Goal: Task Accomplishment & Management: Manage account settings

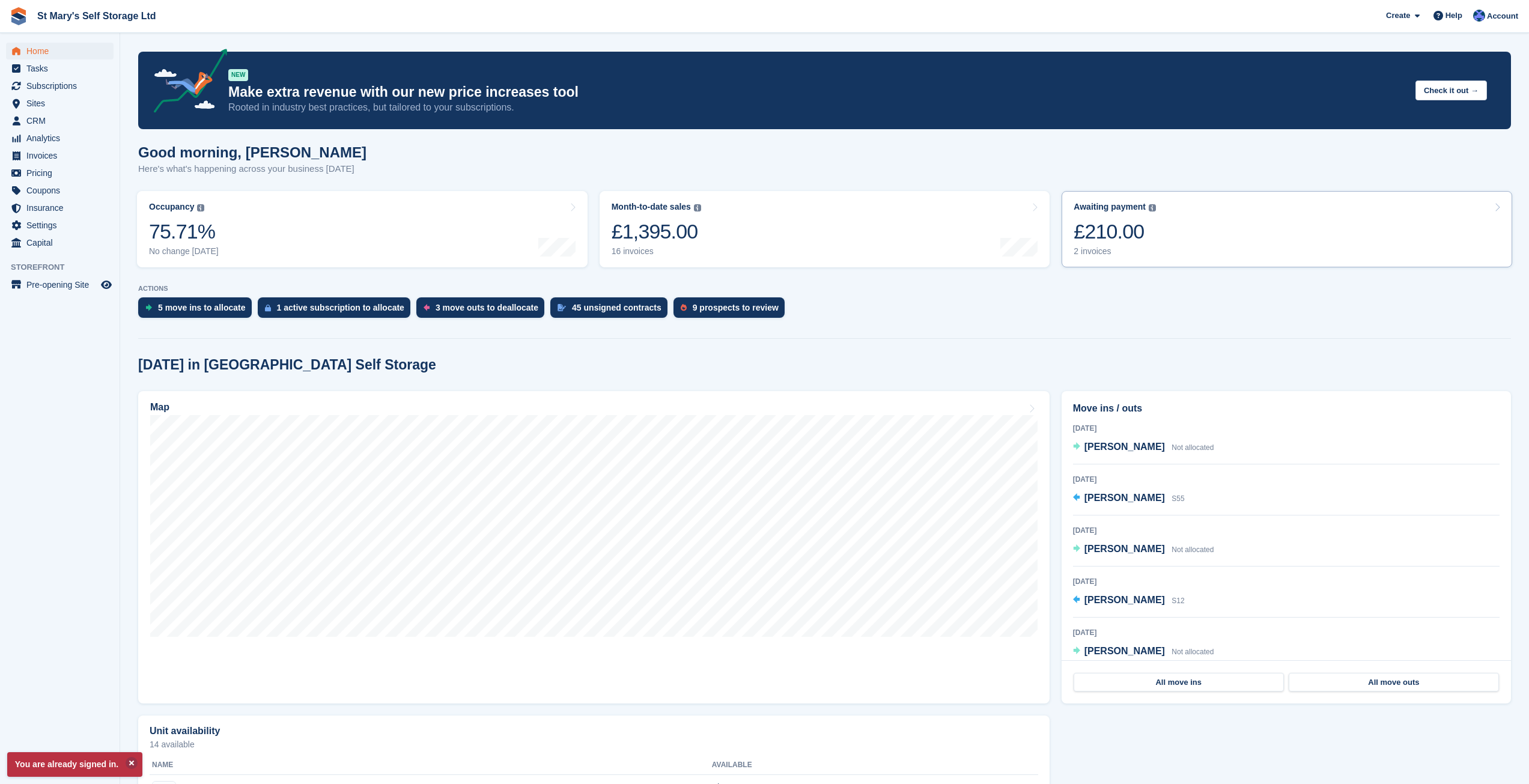
click at [1104, 217] on div "Awaiting payment The total outstanding balance on all open invoices. £210.00 2 …" at bounding box center [1114, 229] width 82 height 54
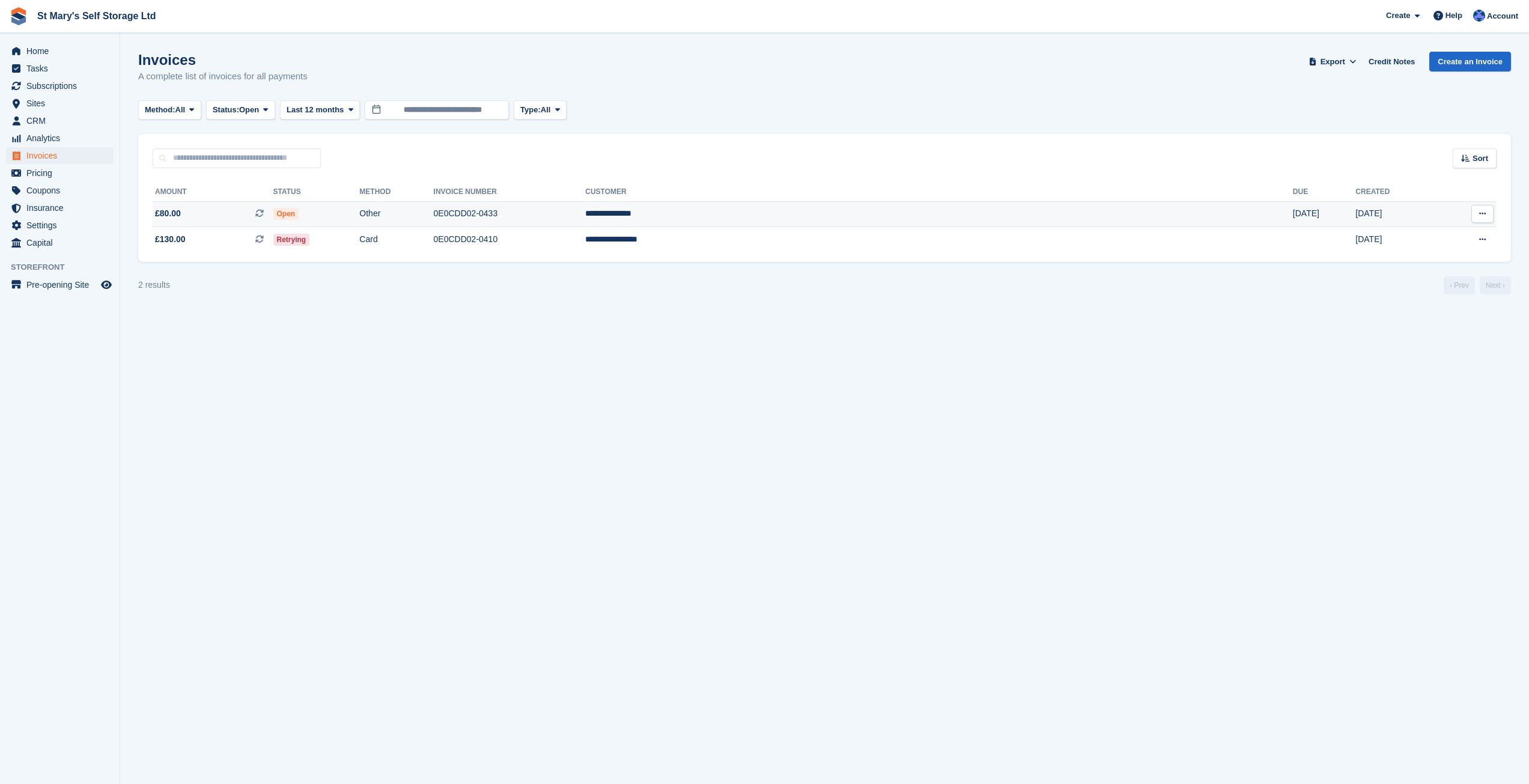
click at [586, 221] on td "0E0CDD02-0433" at bounding box center [509, 214] width 152 height 26
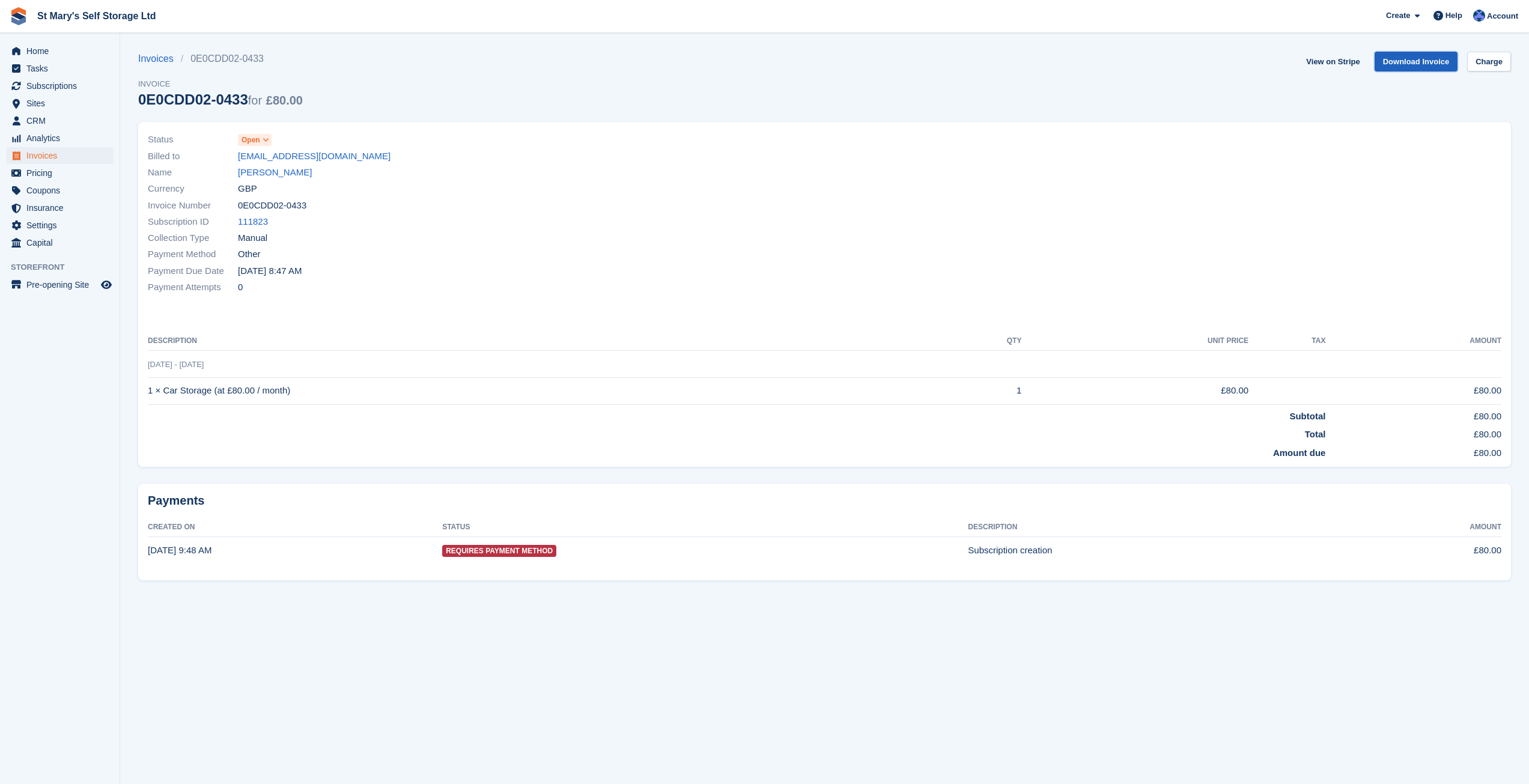
click at [1416, 61] on link "Download Invoice" at bounding box center [1416, 61] width 84 height 20
click at [1155, 191] on div at bounding box center [1167, 213] width 684 height 179
click at [37, 47] on span "Home" at bounding box center [62, 51] width 72 height 17
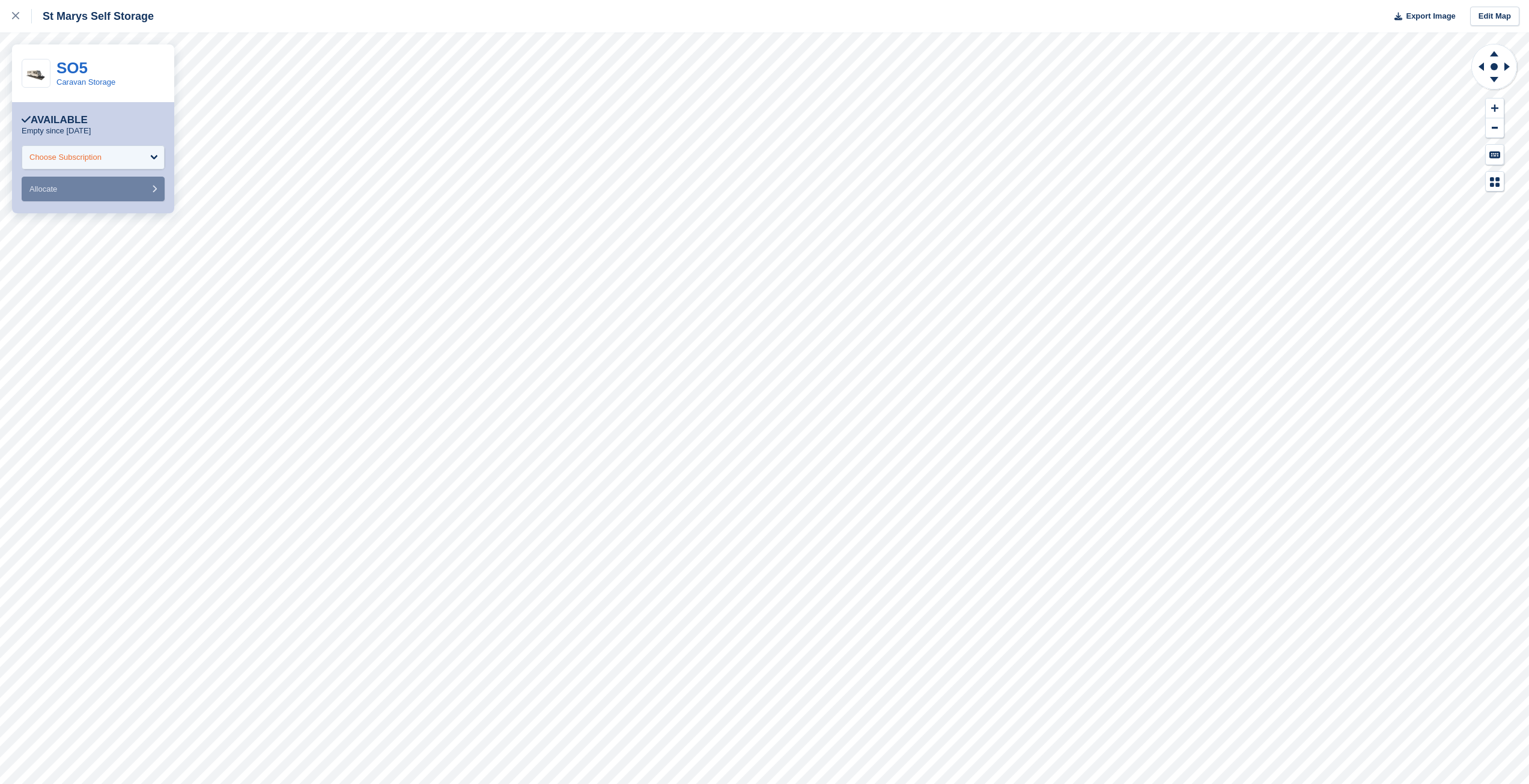
click at [153, 151] on div "Choose Subscription" at bounding box center [93, 157] width 143 height 24
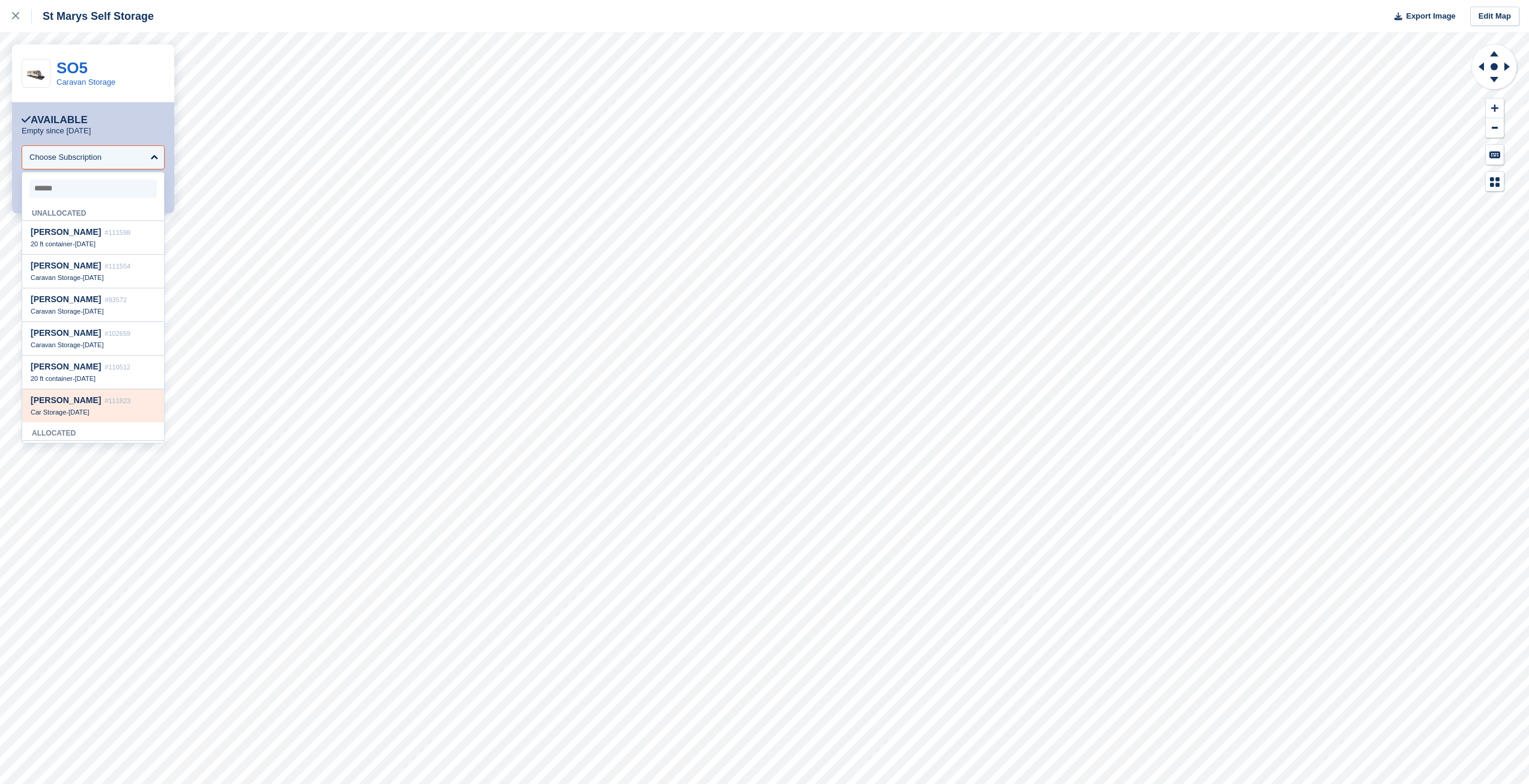
click at [73, 410] on span "2 Oct" at bounding box center [78, 412] width 21 height 7
select select "******"
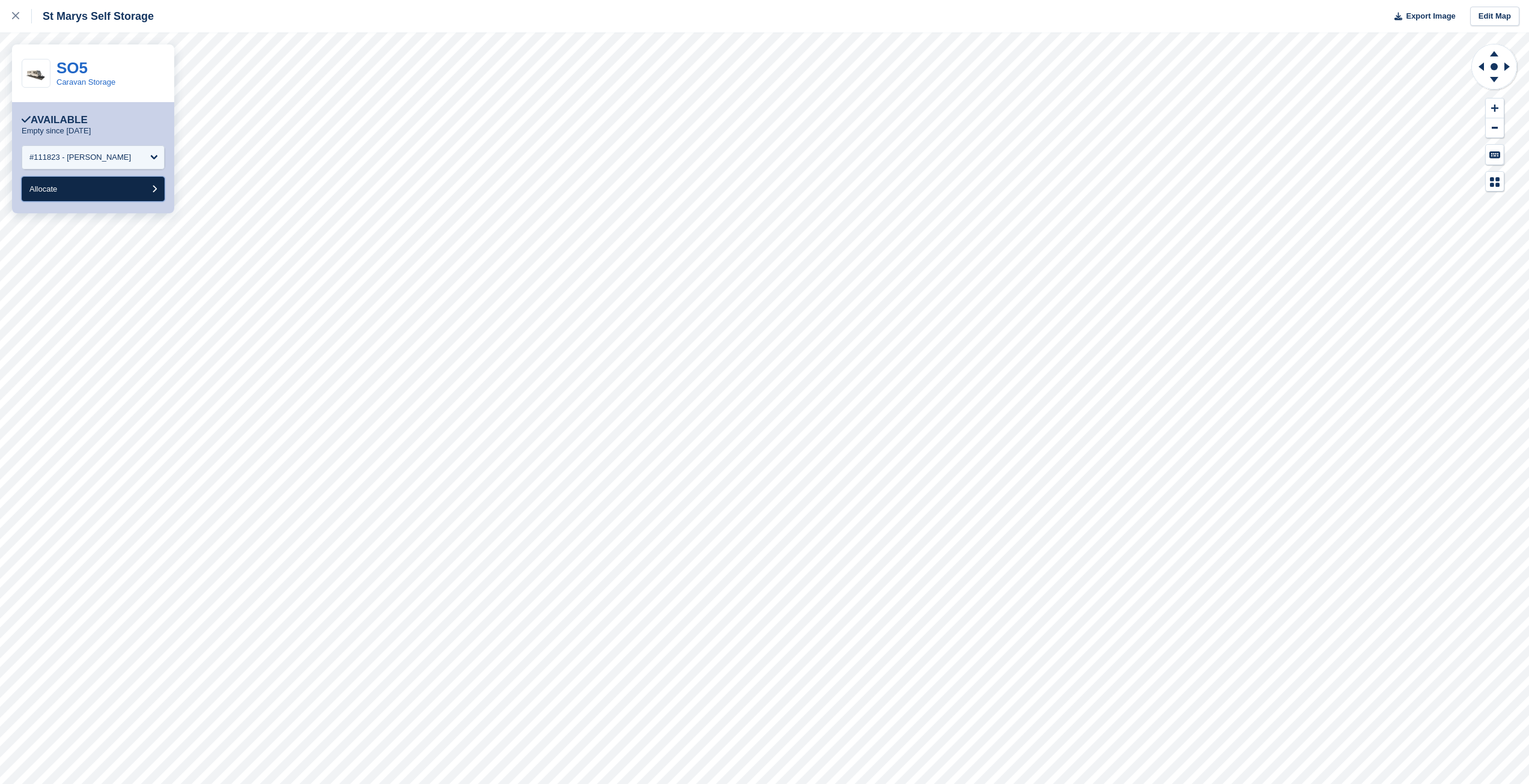
click at [131, 189] on button "Allocate" at bounding box center [93, 189] width 143 height 25
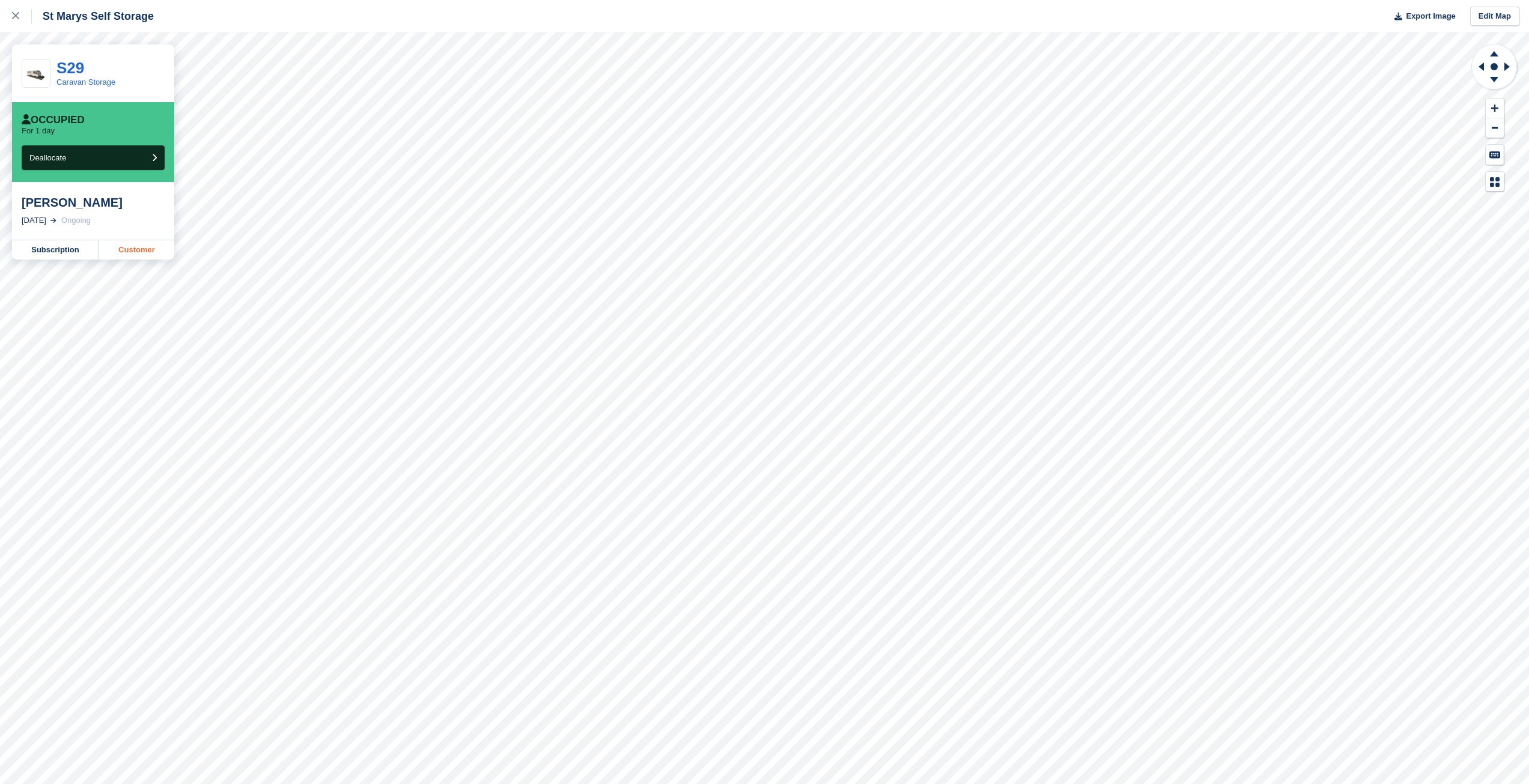
click at [131, 252] on link "Customer" at bounding box center [136, 250] width 75 height 19
click at [381, 8] on div "St Marys Self Storage Export Image Edit Map" at bounding box center [764, 16] width 1529 height 33
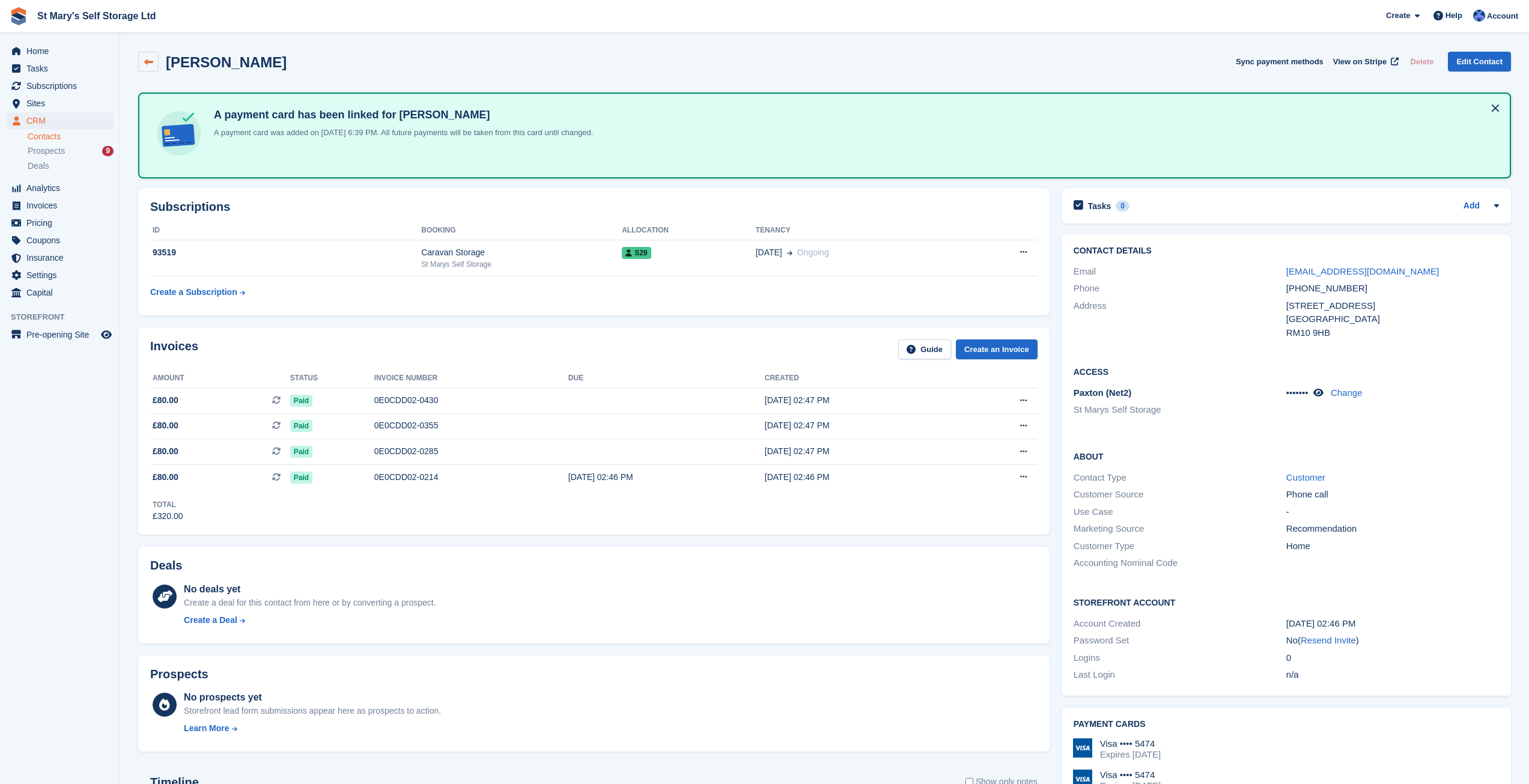
click at [142, 65] on link at bounding box center [148, 62] width 20 height 20
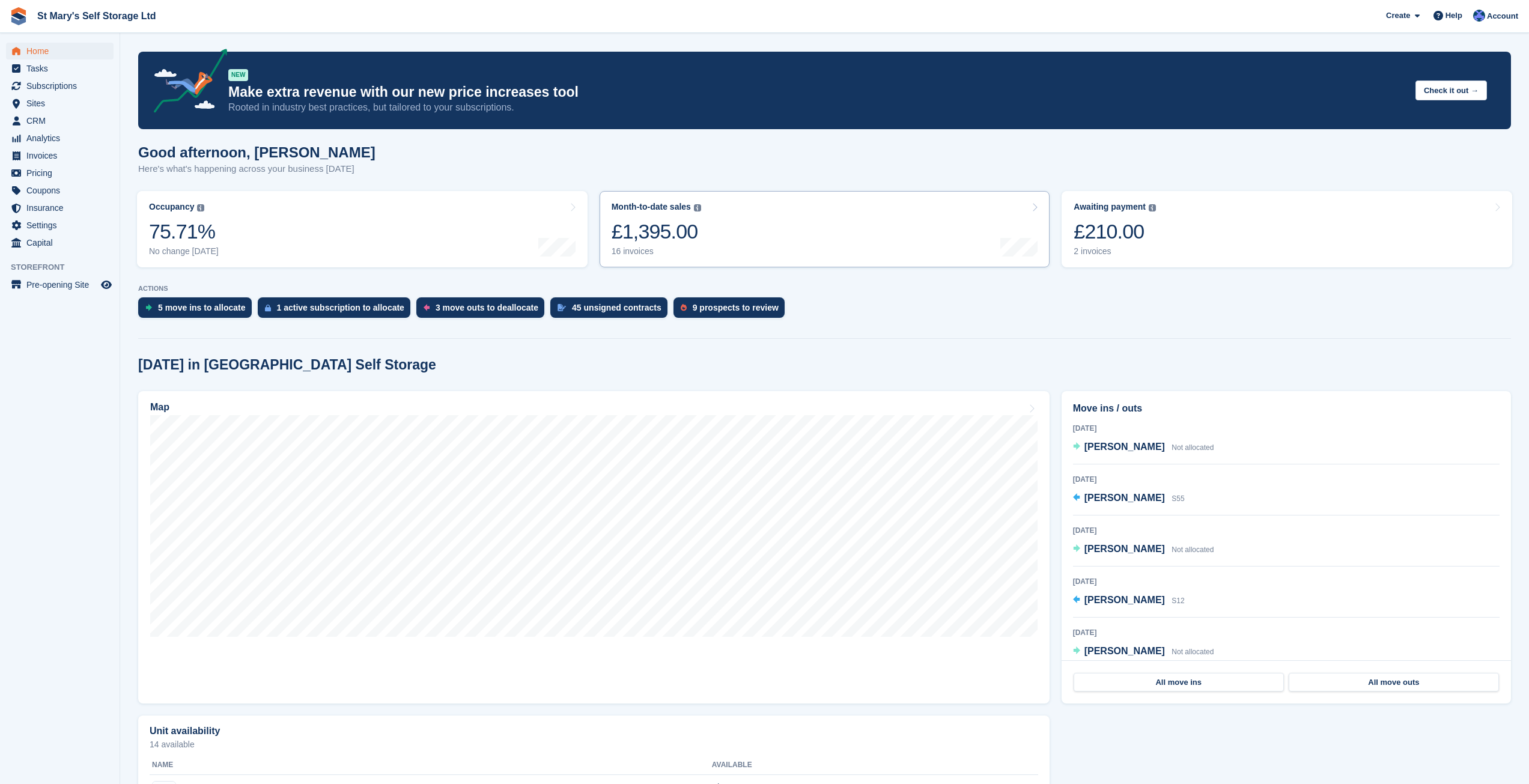
click at [752, 216] on link "Month-to-date sales The sum of all finalised invoices generated this month to d…" at bounding box center [825, 229] width 450 height 76
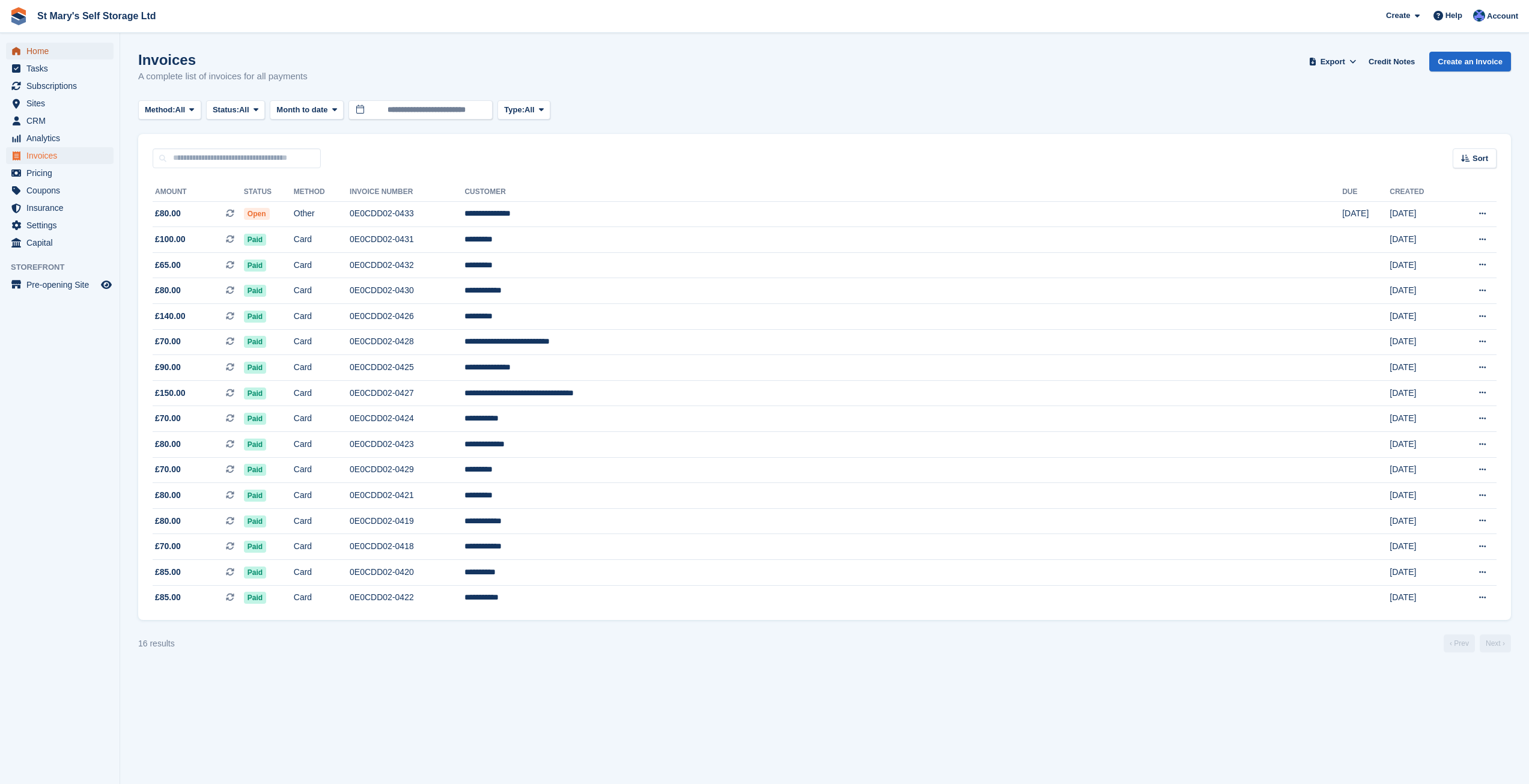
click at [42, 48] on span "Home" at bounding box center [62, 51] width 72 height 17
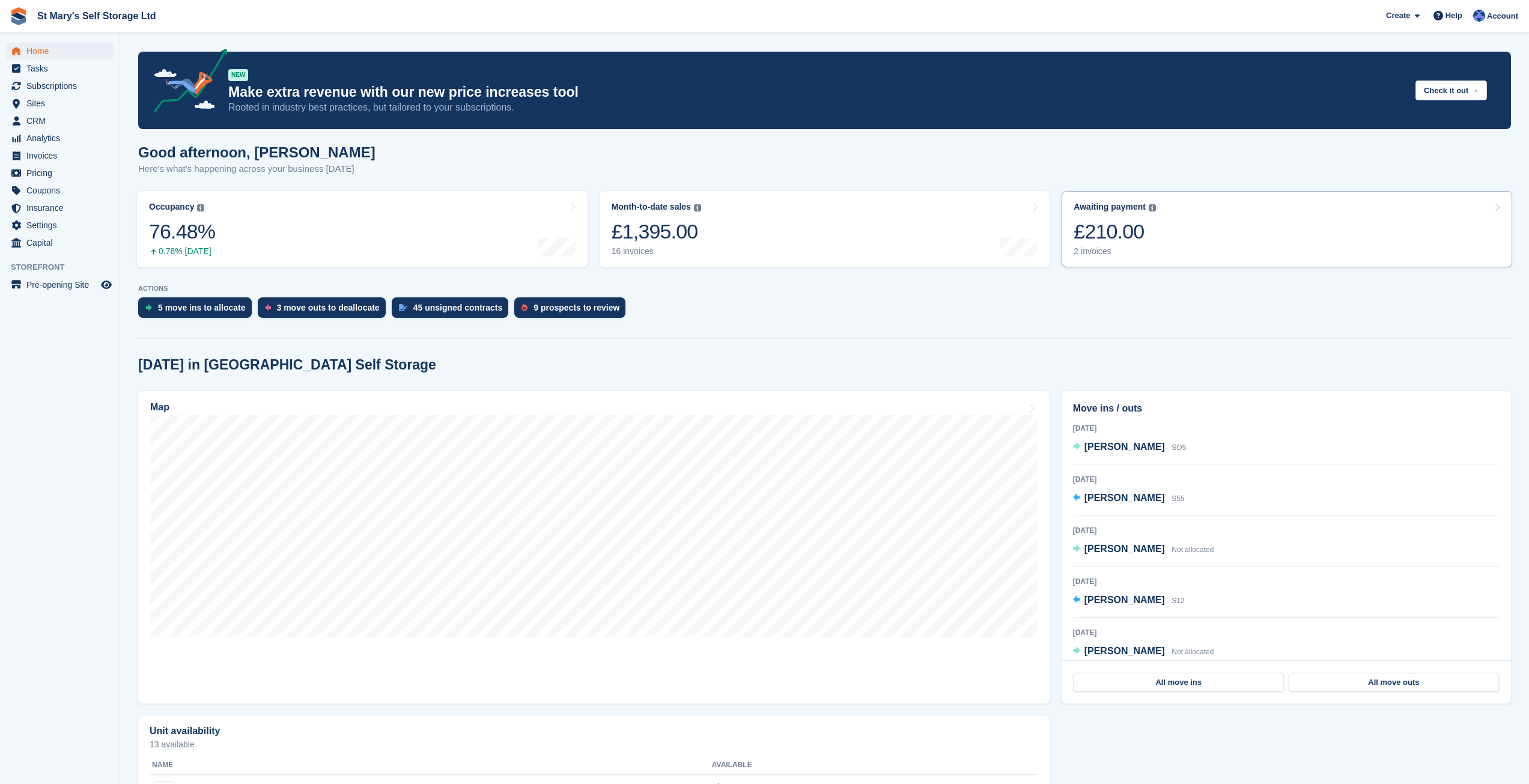
click at [1175, 234] on link "Awaiting payment The total outstanding balance on all open invoices. £210.00 2 …" at bounding box center [1287, 229] width 450 height 76
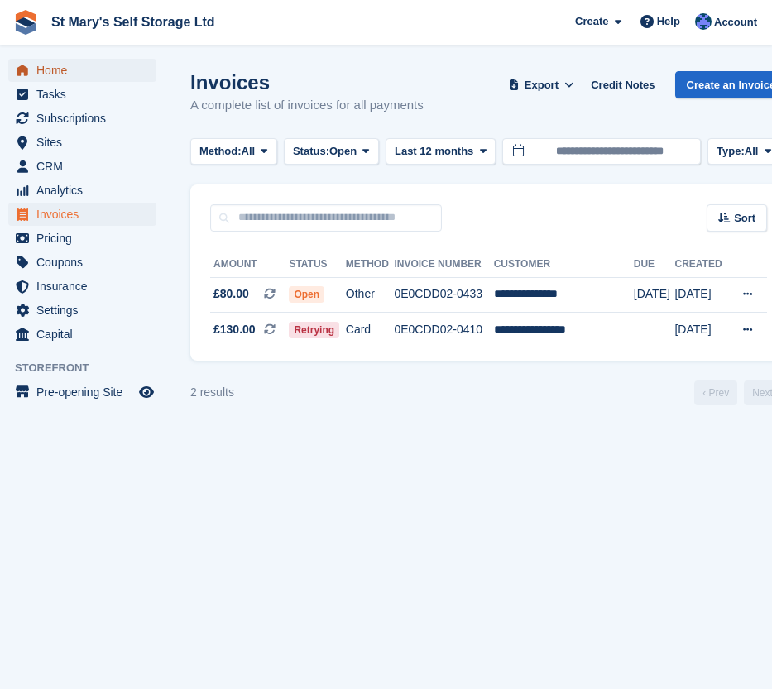
click at [52, 74] on span "Home" at bounding box center [85, 70] width 99 height 23
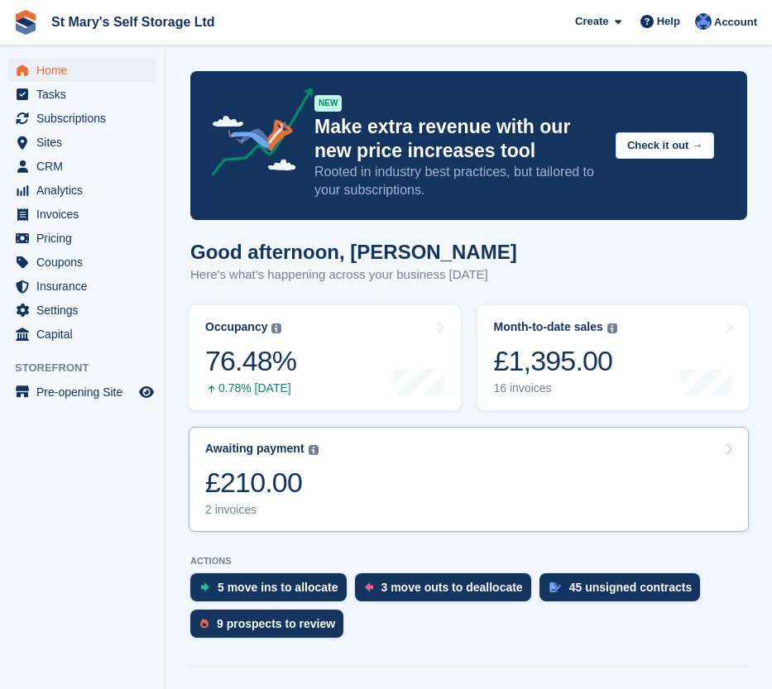
click at [328, 490] on link "Awaiting payment The total outstanding balance on all open invoices. £210.00 2 …" at bounding box center [469, 479] width 560 height 105
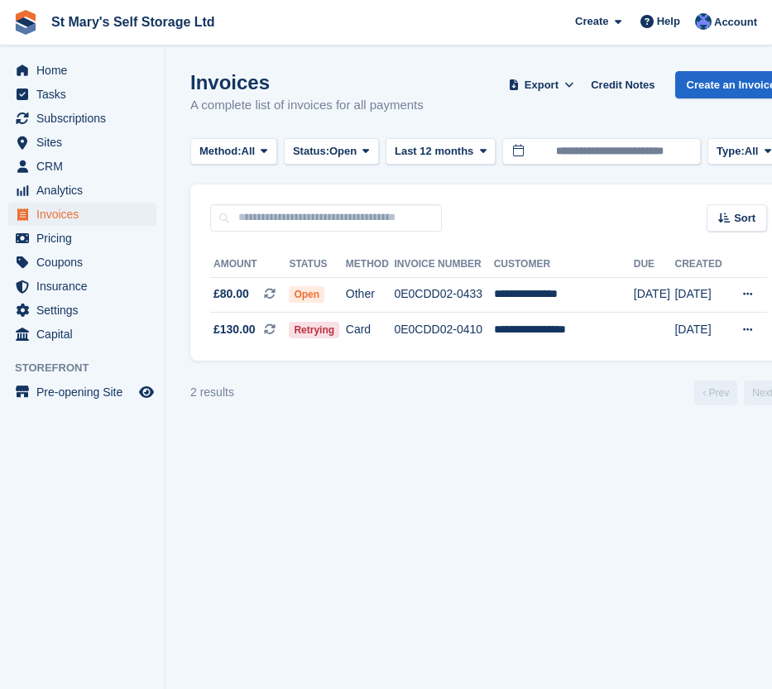
click at [287, 488] on section "Invoices A complete list of invoices for all payments Export Export Invoices Ex…" at bounding box center [488, 344] width 646 height 689
